Goal: Task Accomplishment & Management: Use online tool/utility

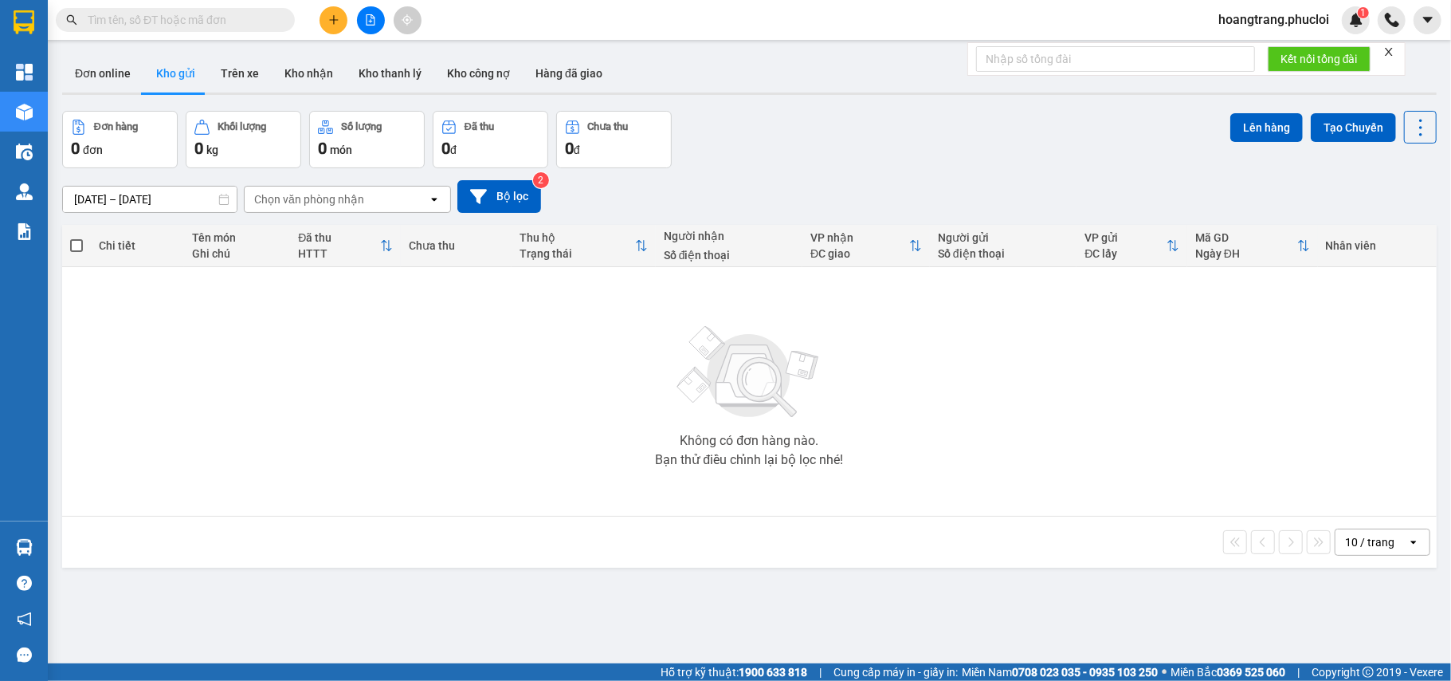
click at [370, 13] on button at bounding box center [371, 20] width 28 height 28
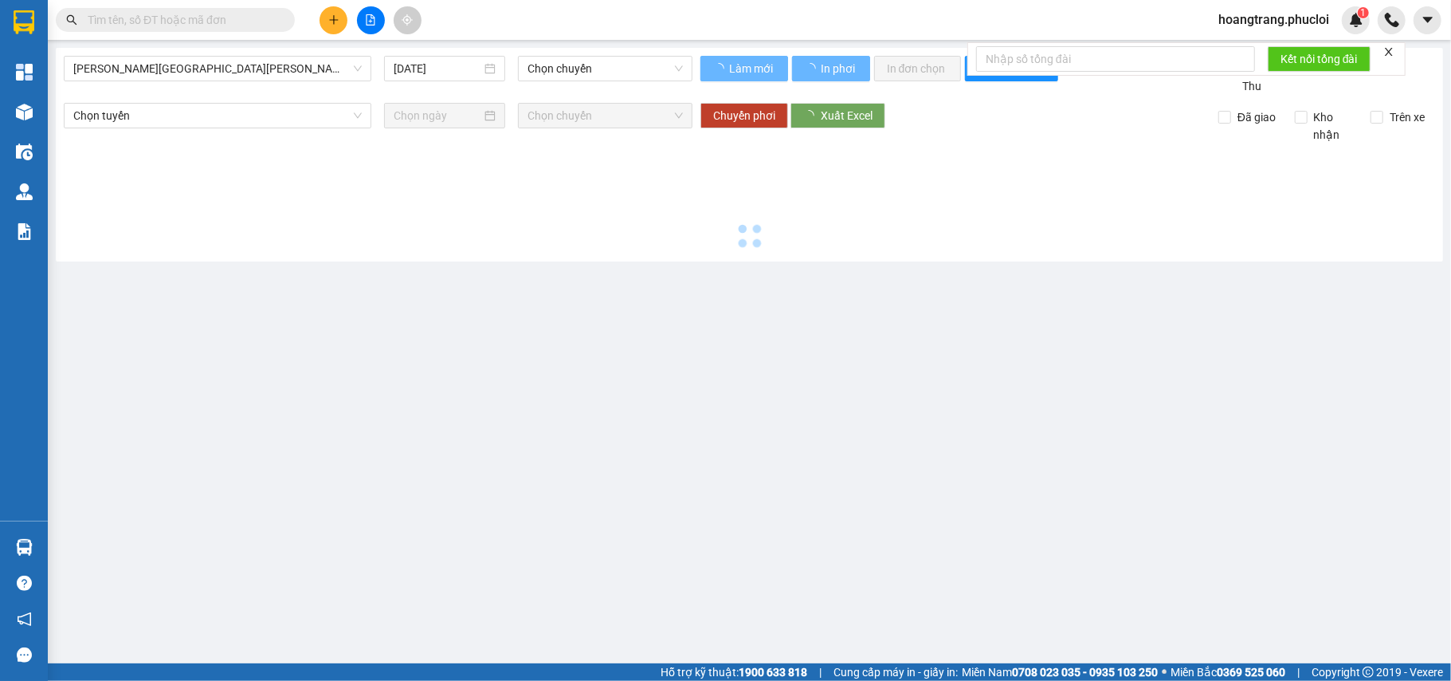
type input "[DATE]"
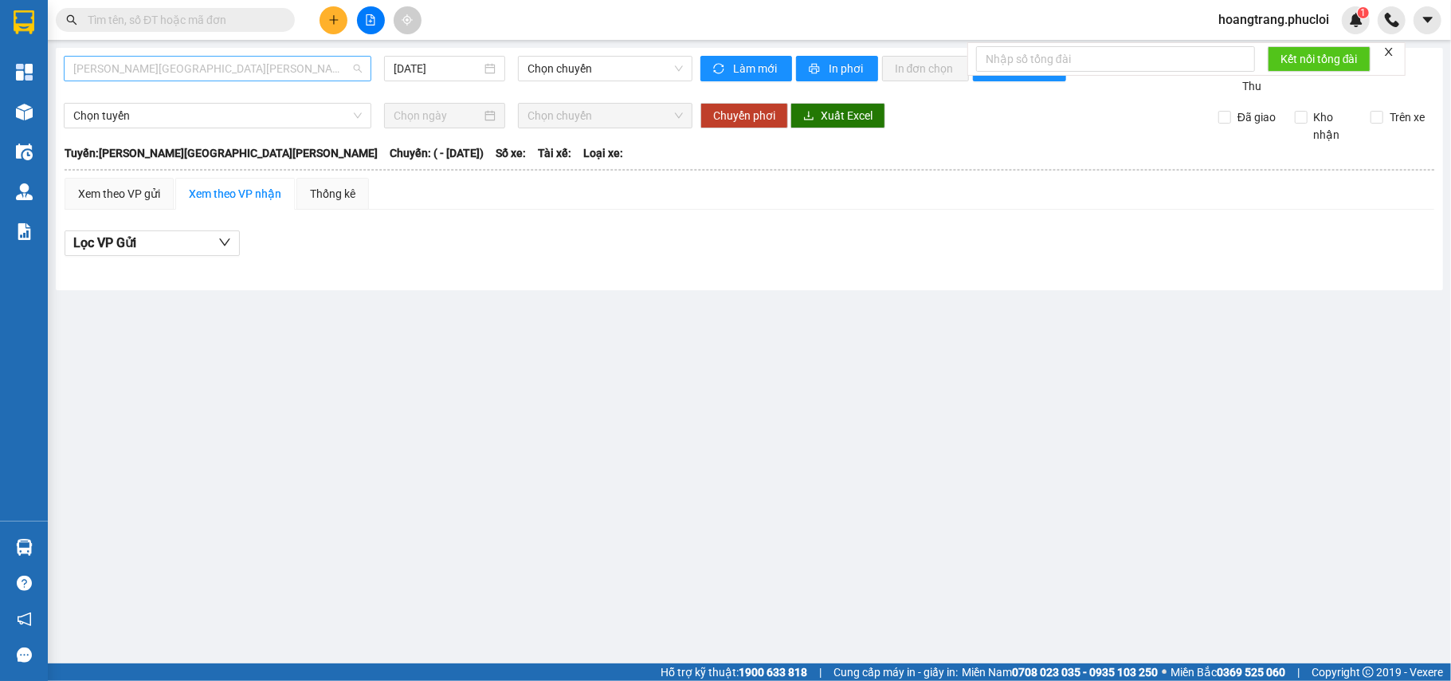
click at [304, 80] on div "[PERSON_NAME][GEOGRAPHIC_DATA][PERSON_NAME]" at bounding box center [218, 69] width 308 height 26
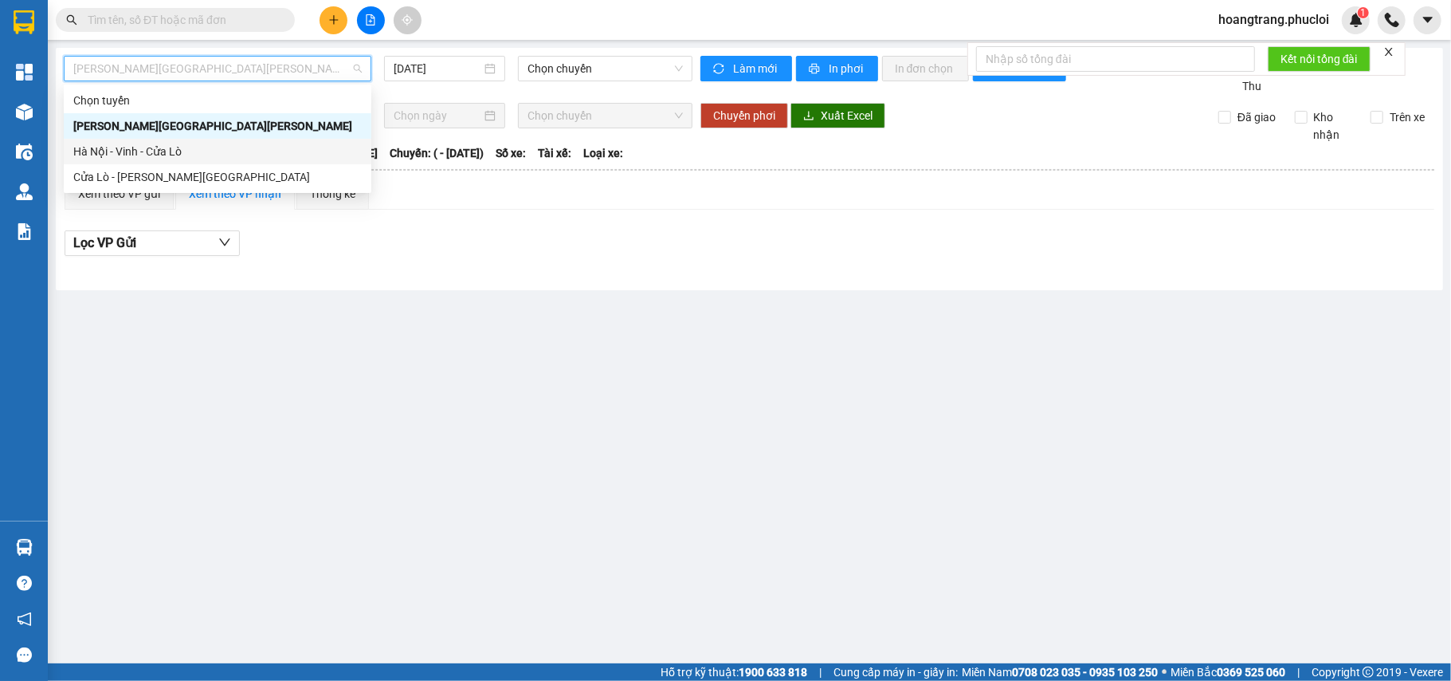
click at [278, 156] on div "Hà Nội - Vinh - Cửa Lò" at bounding box center [217, 152] width 288 height 18
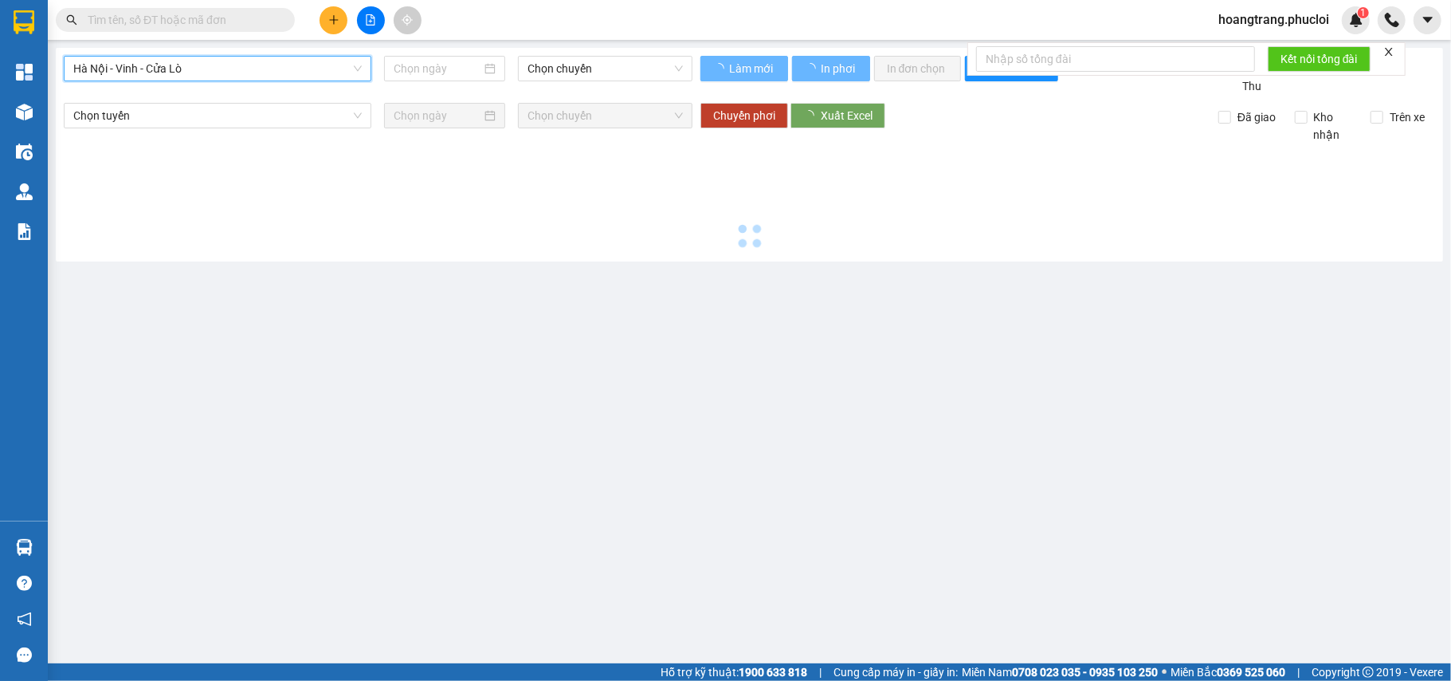
type input "[DATE]"
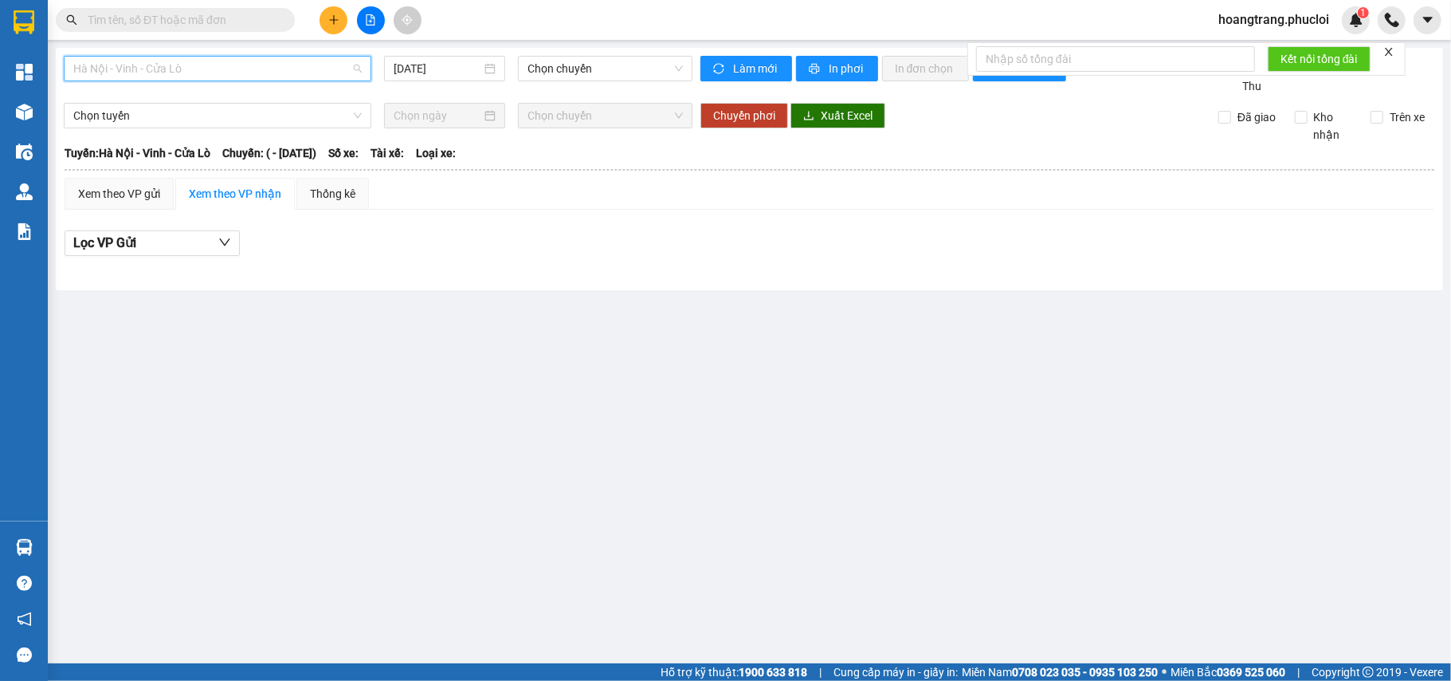
click at [314, 67] on span "Hà Nội - Vinh - Cửa Lò" at bounding box center [217, 69] width 288 height 24
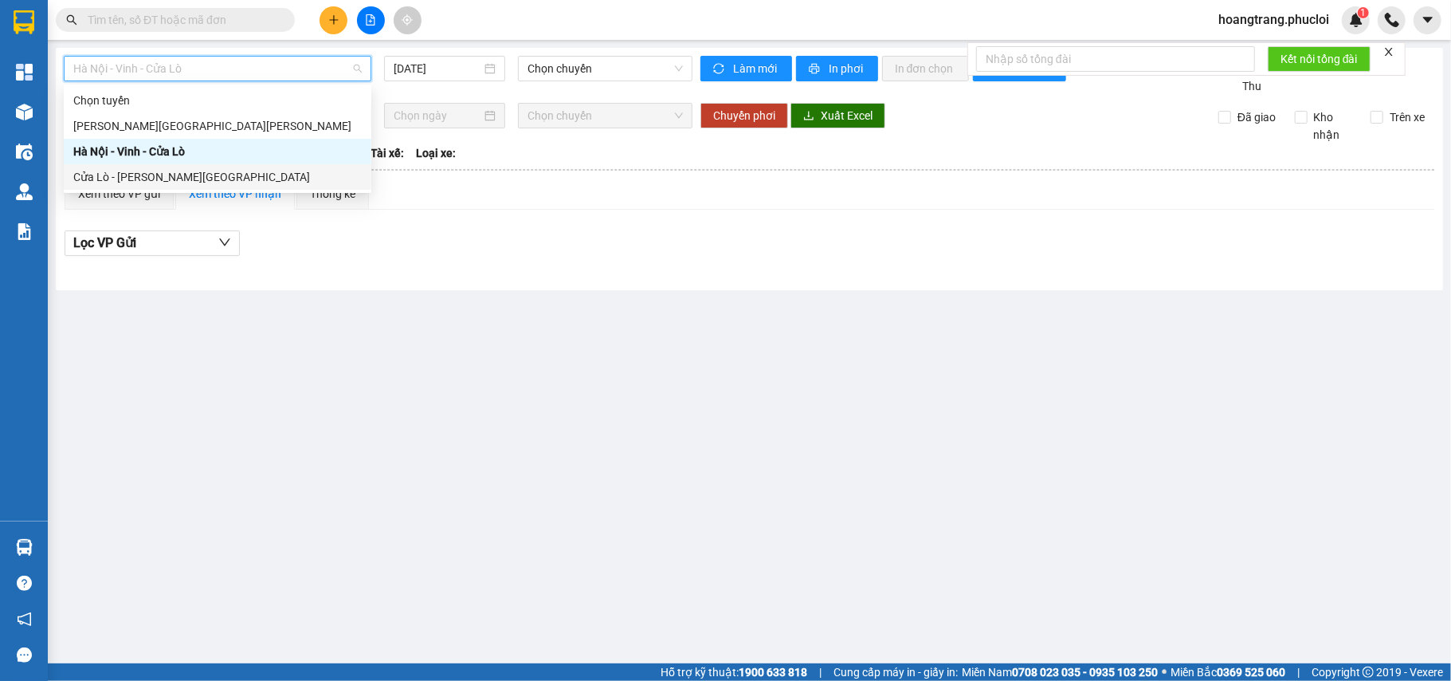
click at [266, 176] on div "Cửa Lò - [PERSON_NAME][GEOGRAPHIC_DATA]" at bounding box center [217, 177] width 288 height 18
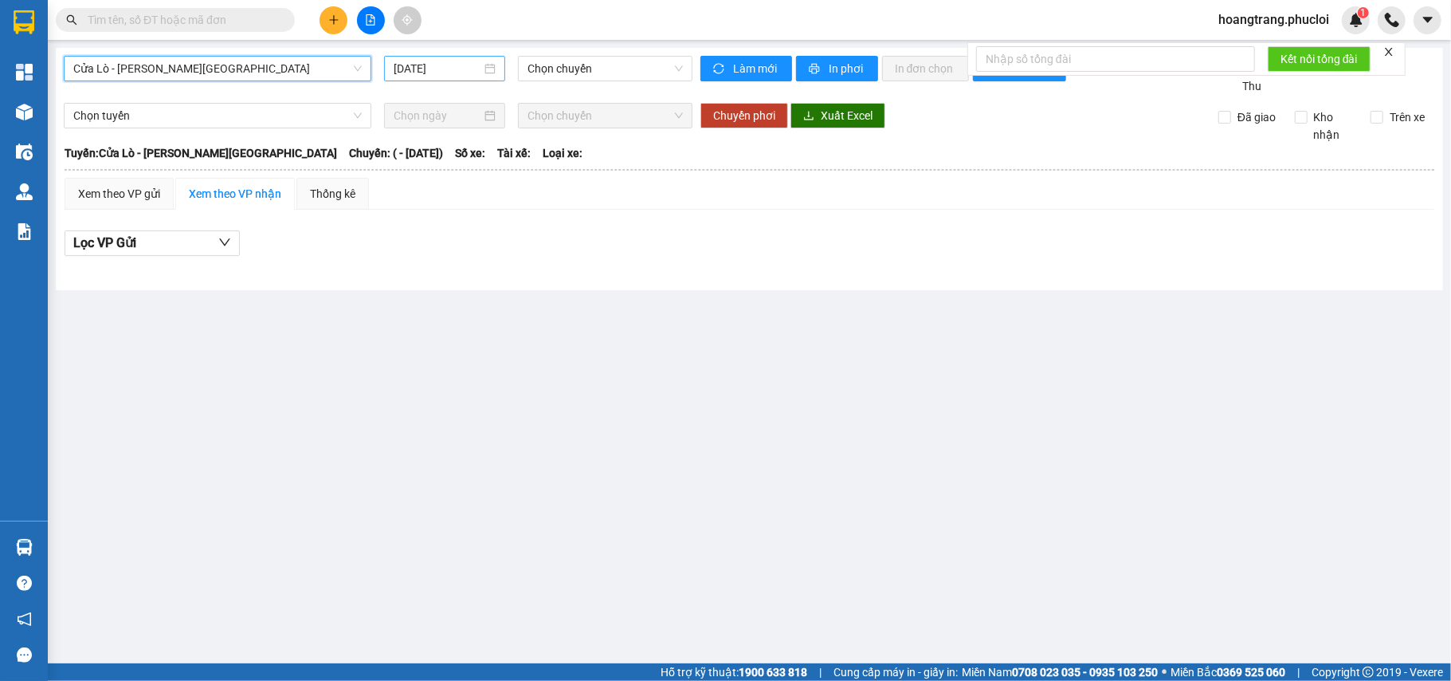
click at [437, 72] on input "[DATE]" at bounding box center [438, 69] width 88 height 18
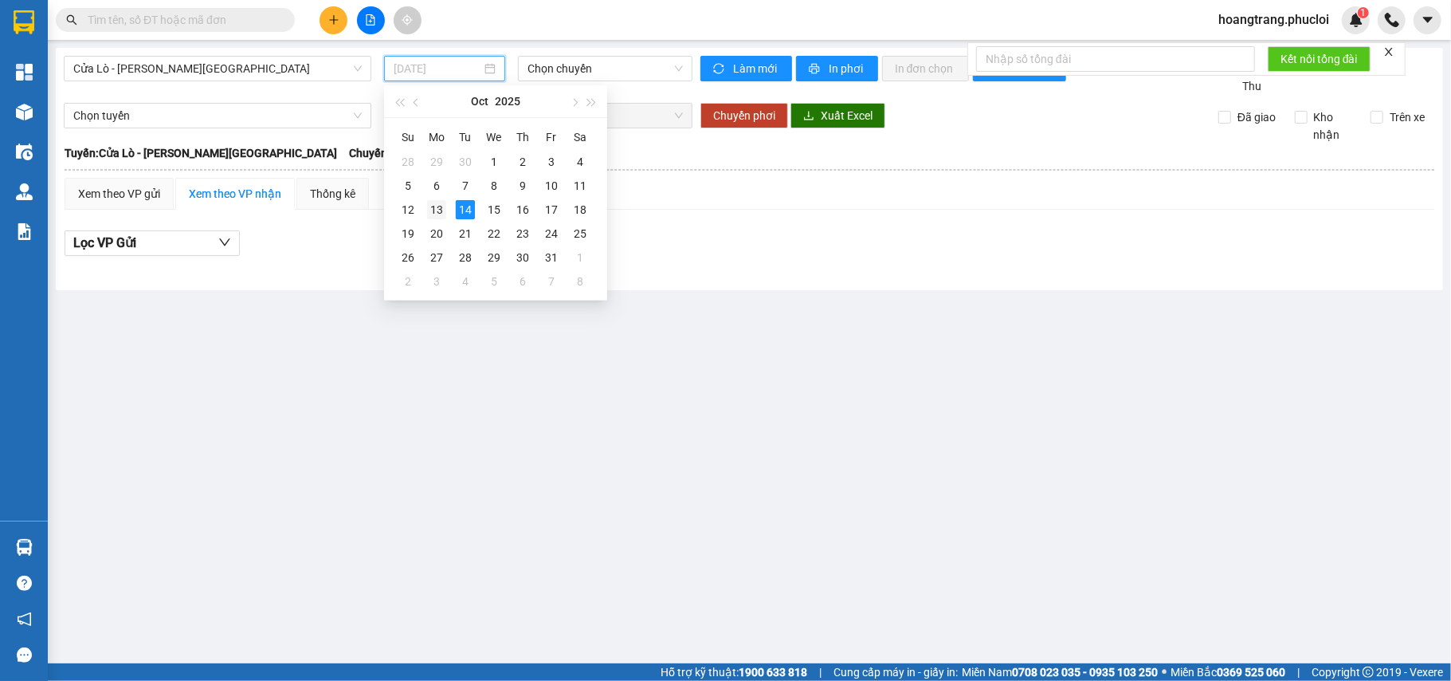
click at [442, 209] on div "13" at bounding box center [436, 209] width 19 height 19
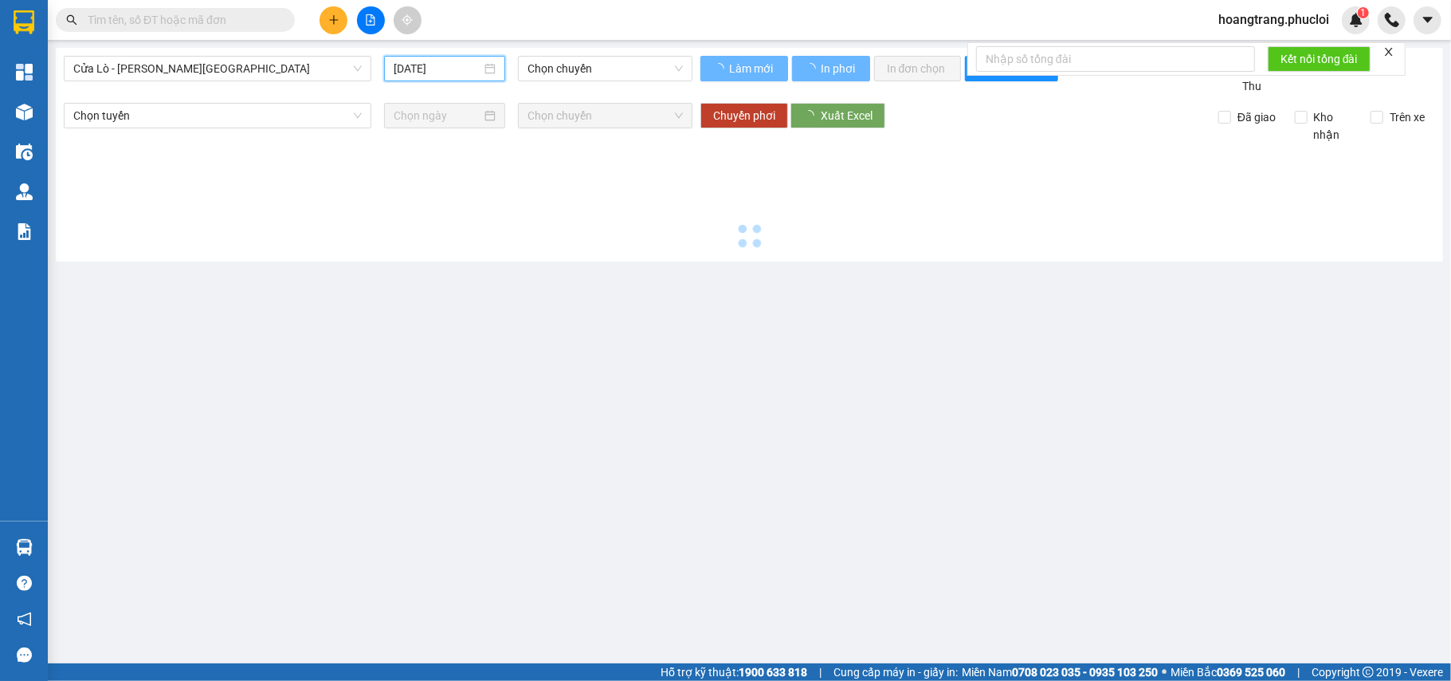
type input "[DATE]"
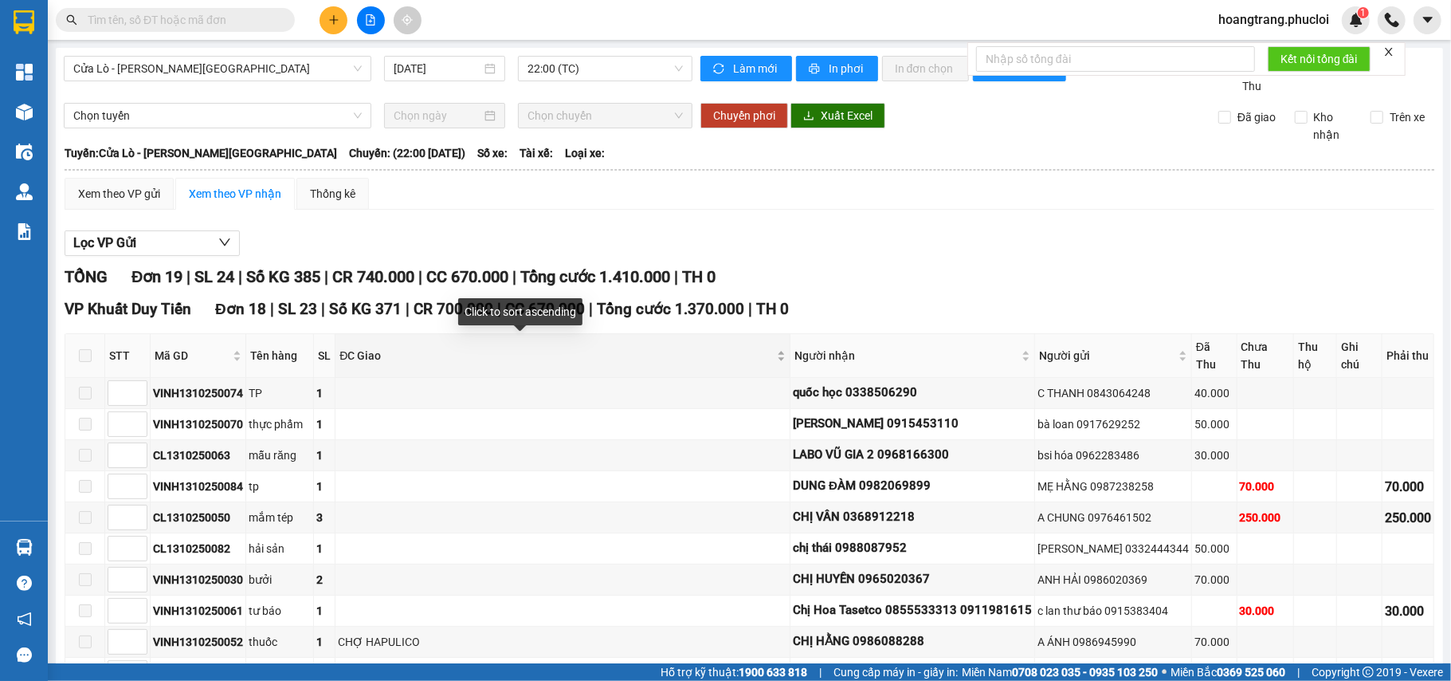
click at [405, 347] on span "ĐC Giao" at bounding box center [557, 356] width 434 height 18
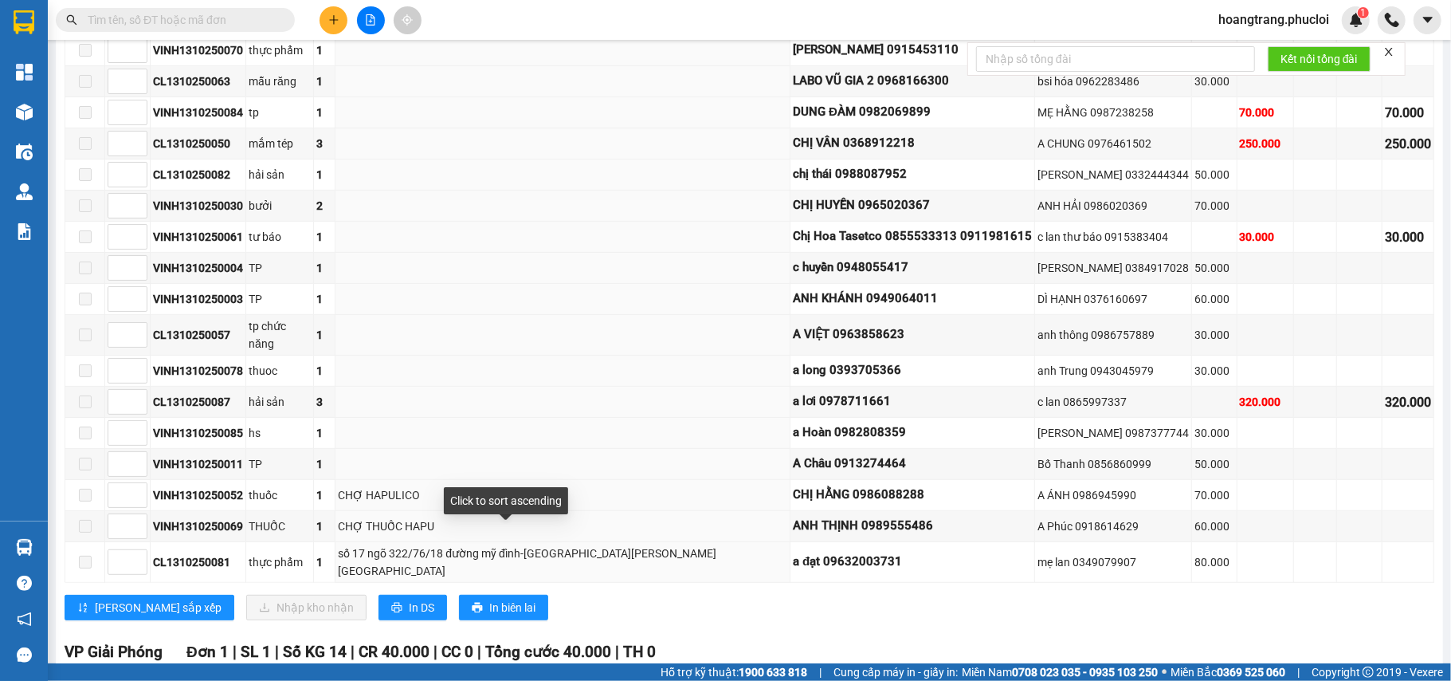
scroll to position [400, 0]
